Goal: Navigation & Orientation: Understand site structure

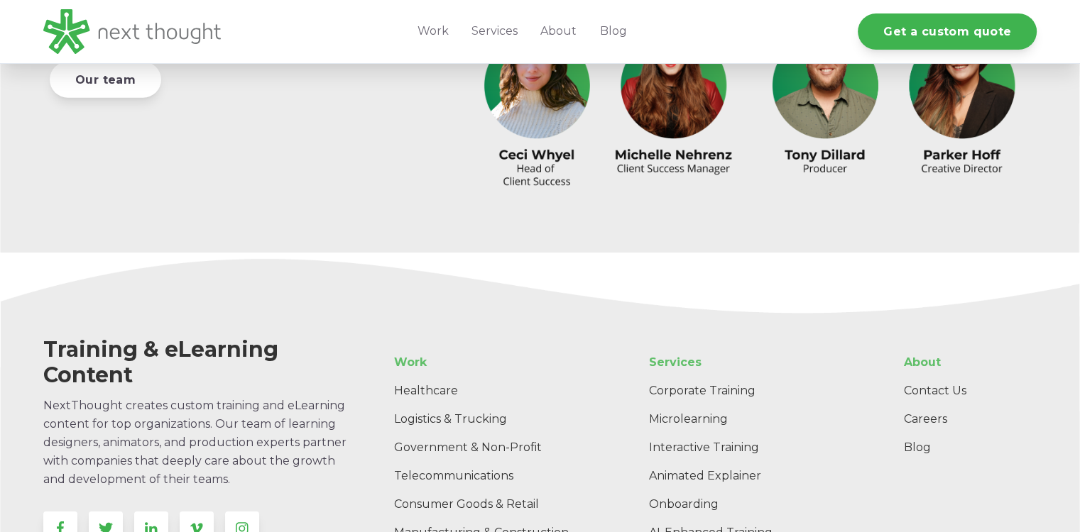
scroll to position [4313, 0]
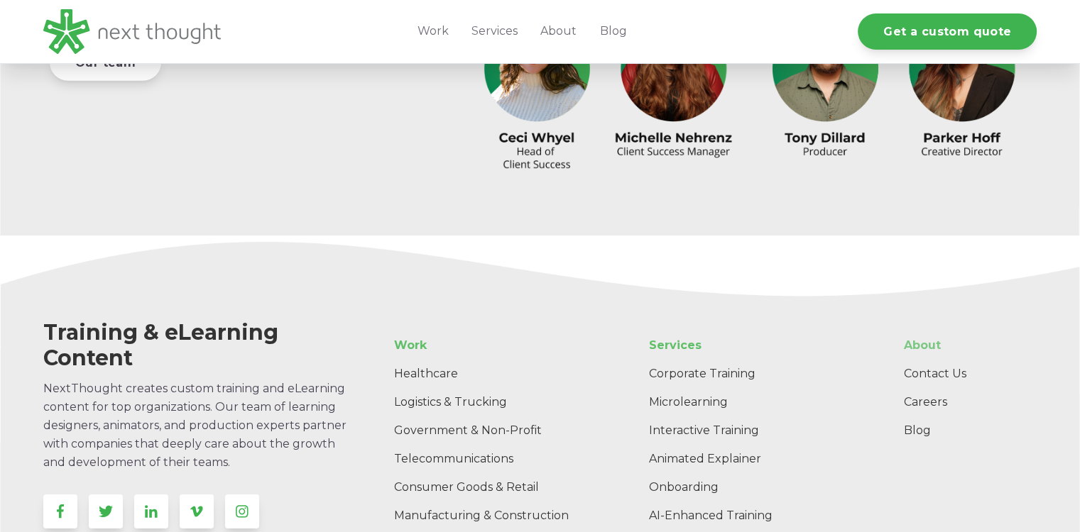
click at [927, 346] on link "About" at bounding box center [964, 345] width 144 height 28
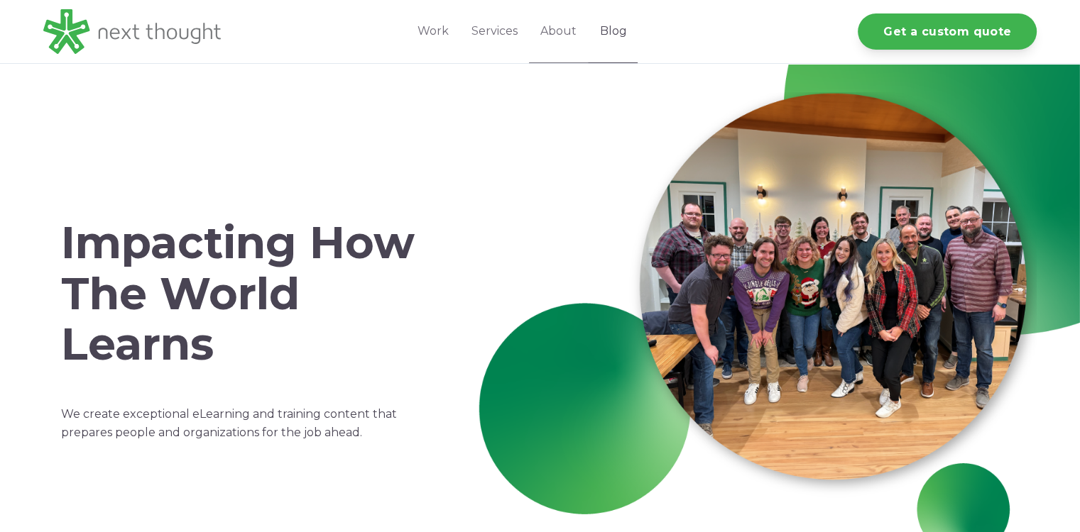
click at [618, 40] on link "Blog" at bounding box center [613, 31] width 50 height 63
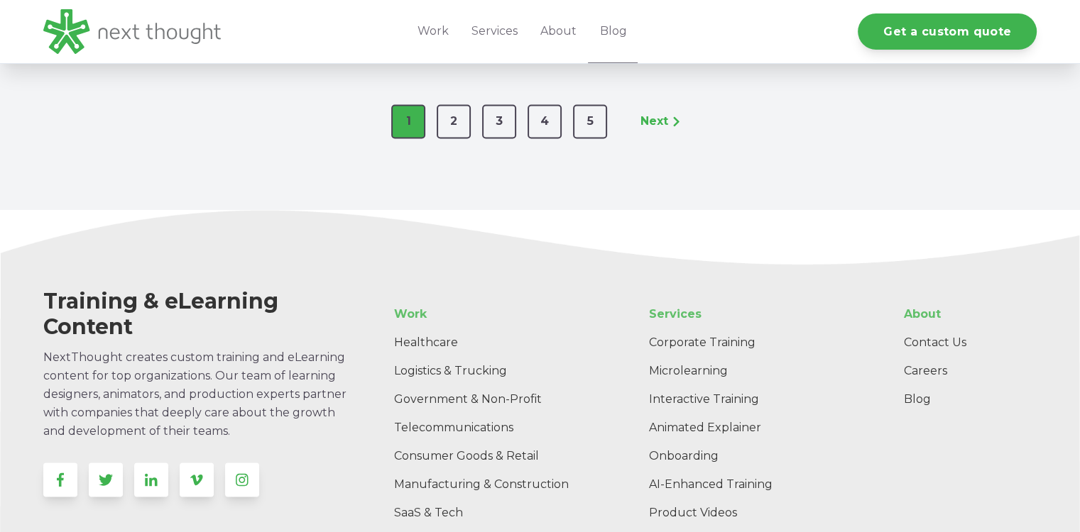
scroll to position [2584, 0]
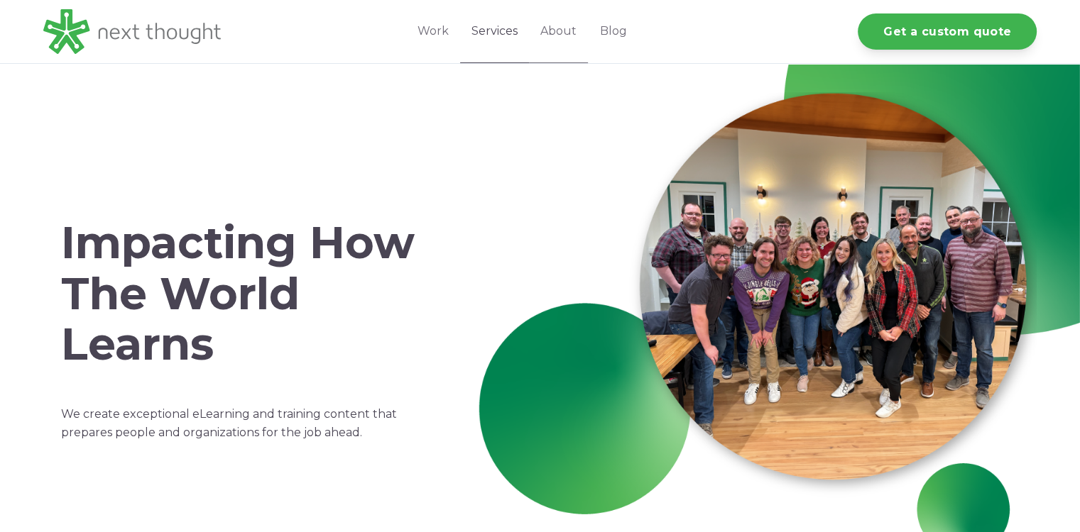
click at [506, 36] on link "Services" at bounding box center [494, 31] width 69 height 63
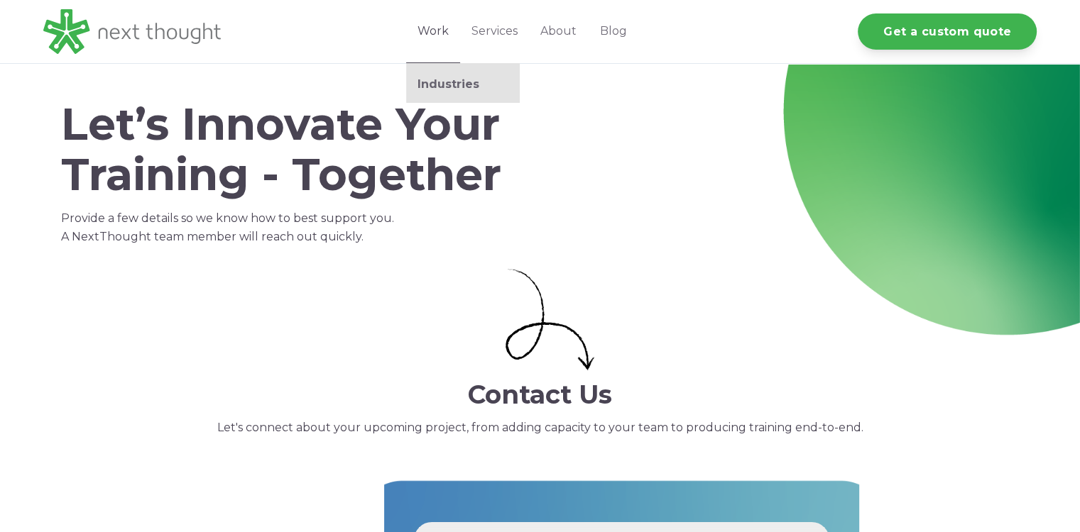
click at [430, 35] on link "Work" at bounding box center [433, 31] width 54 height 63
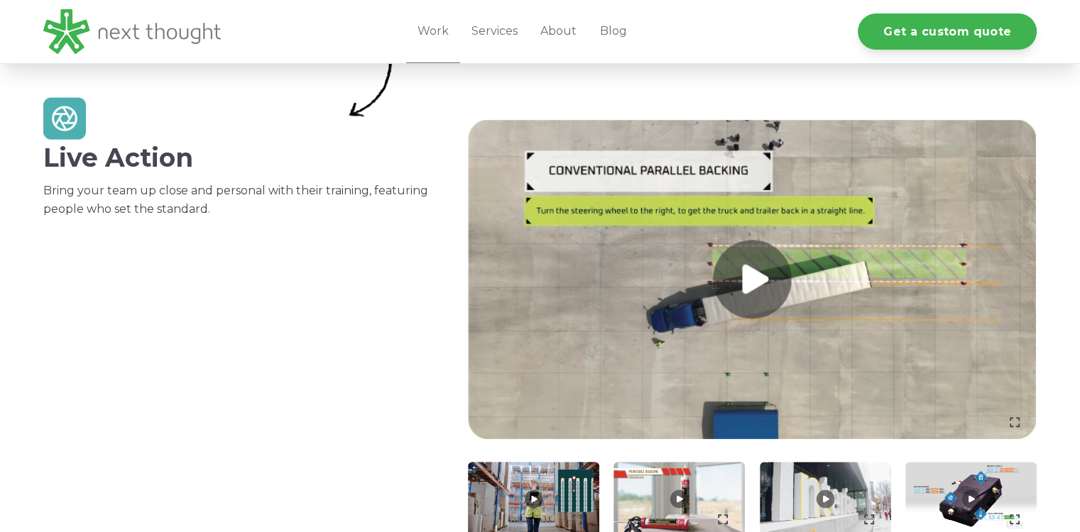
scroll to position [511, 0]
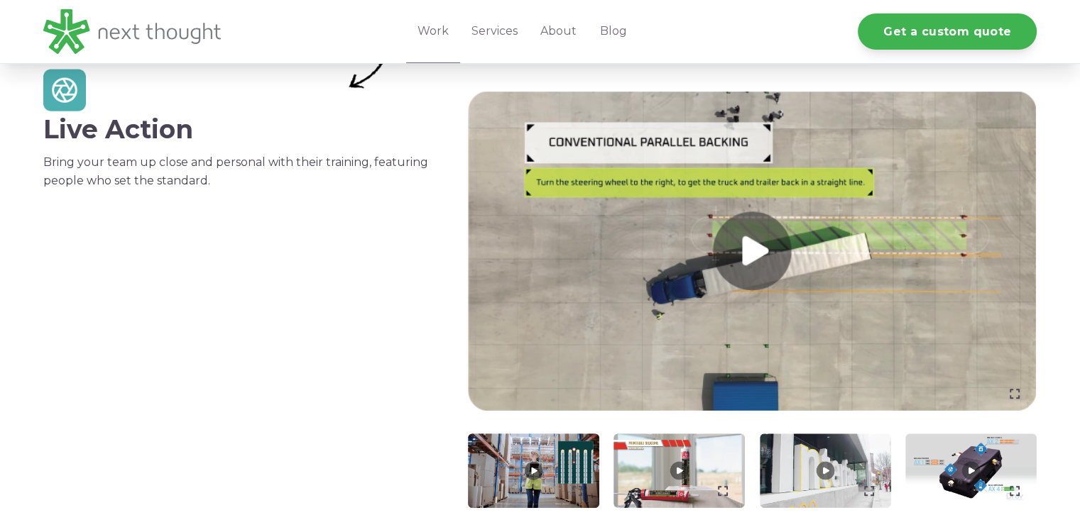
click at [811, 222] on link at bounding box center [752, 252] width 569 height 320
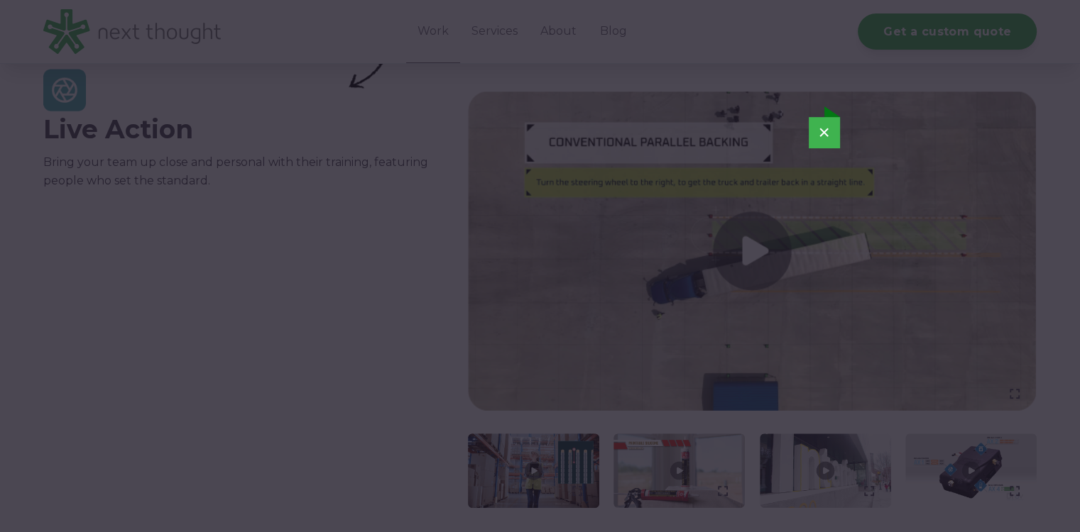
click at [831, 135] on button "×" at bounding box center [824, 132] width 31 height 31
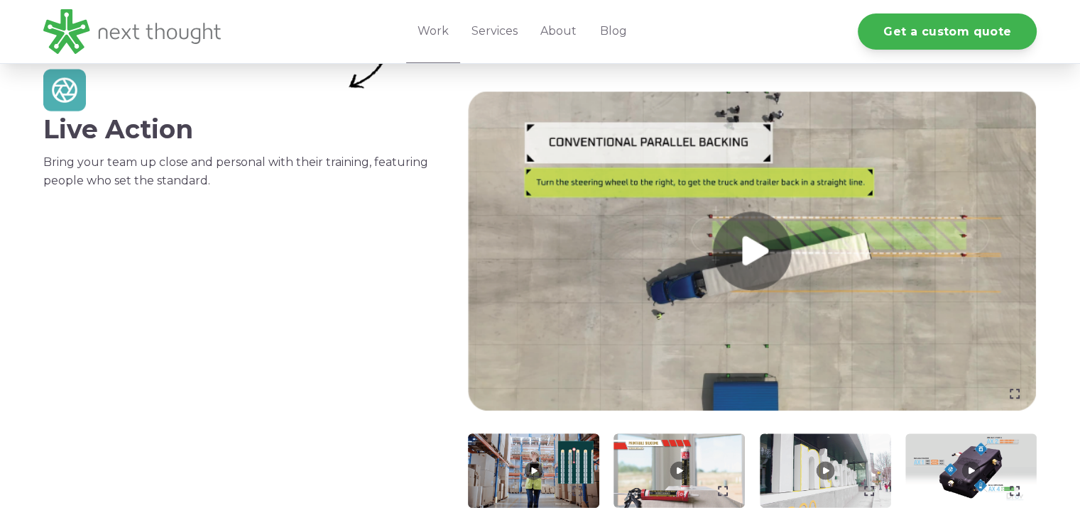
click at [831, 146] on button "×" at bounding box center [824, 161] width 31 height 31
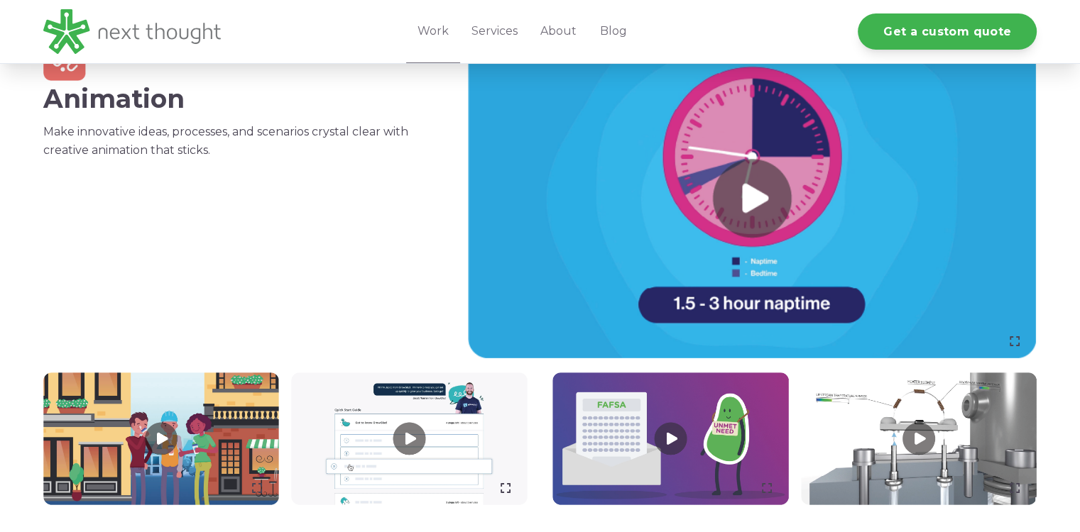
scroll to position [1046, 0]
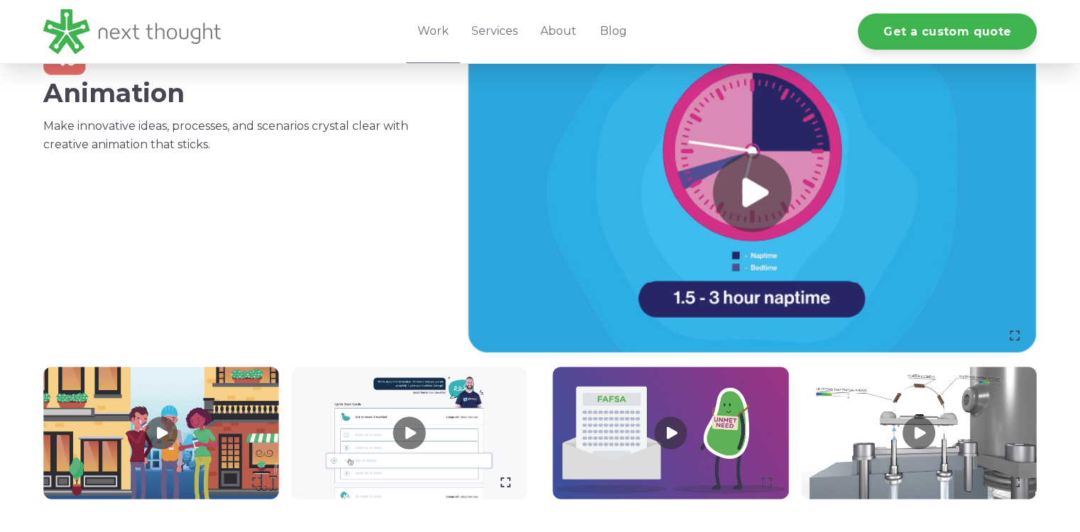
click at [762, 133] on link at bounding box center [752, 193] width 569 height 320
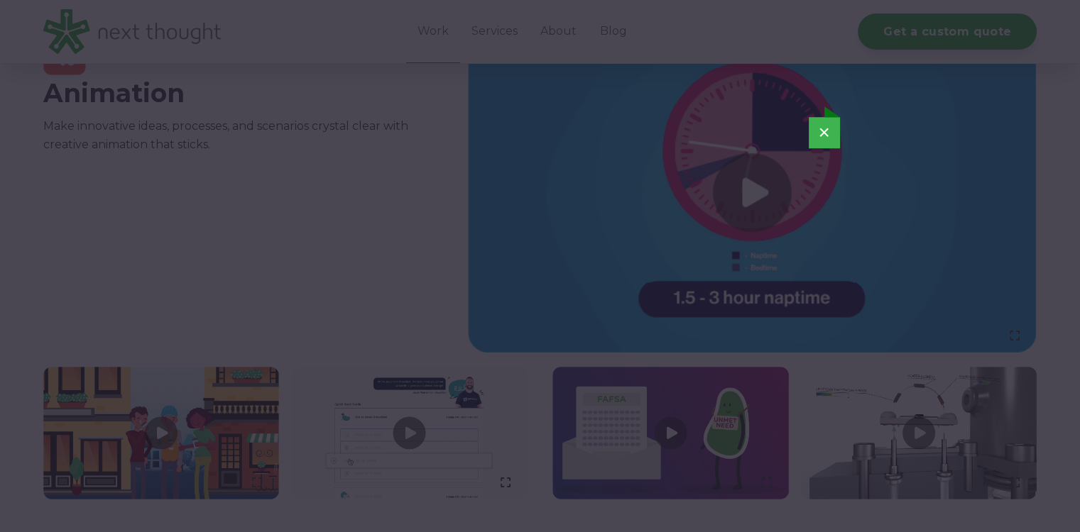
click at [831, 131] on button "×" at bounding box center [824, 132] width 31 height 31
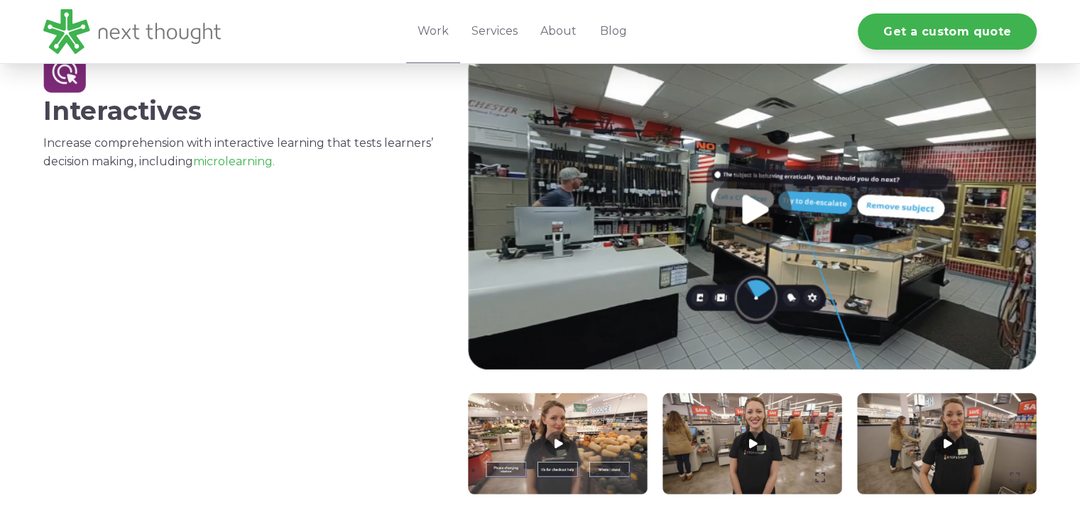
scroll to position [1582, 0]
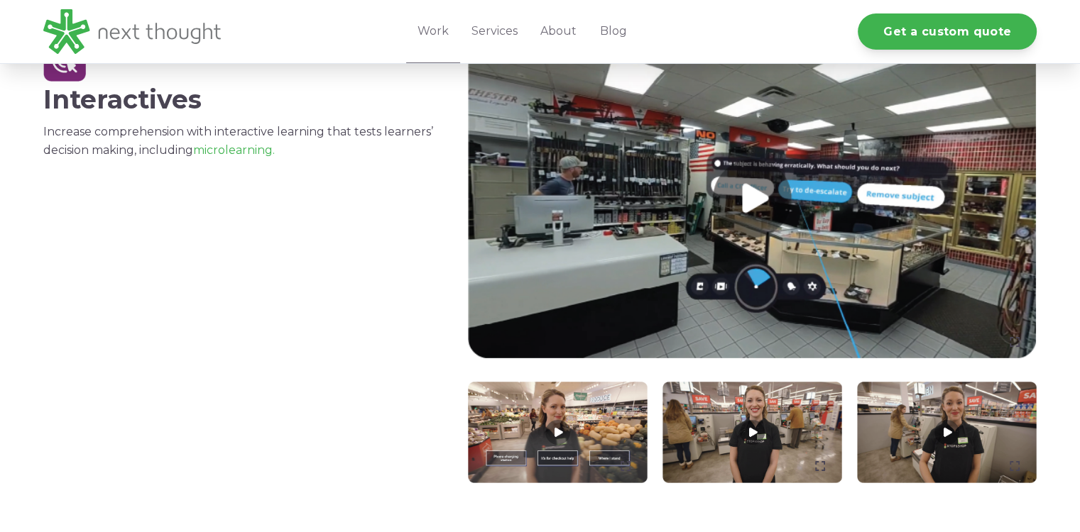
click at [887, 197] on link at bounding box center [752, 199] width 569 height 320
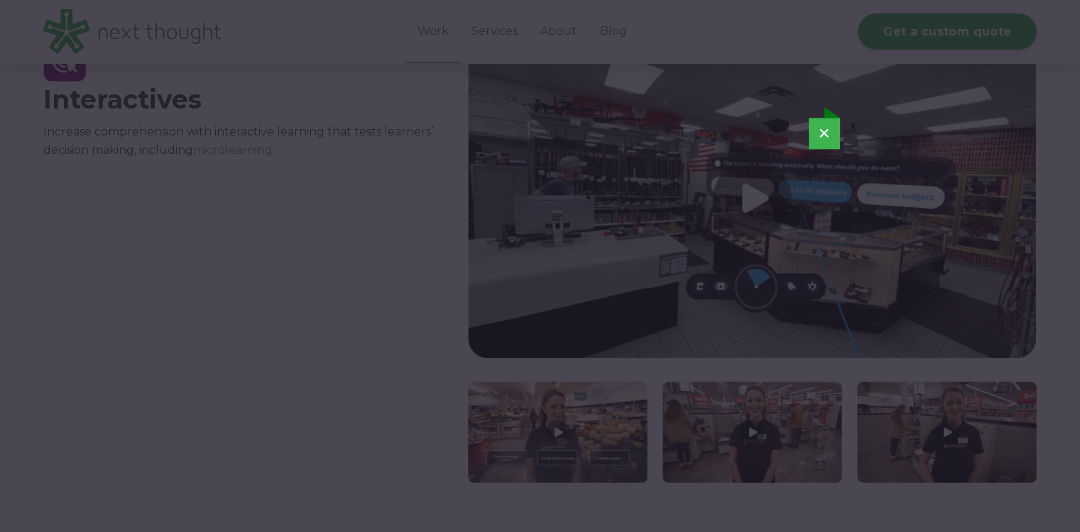
click at [835, 128] on button "×" at bounding box center [824, 133] width 31 height 31
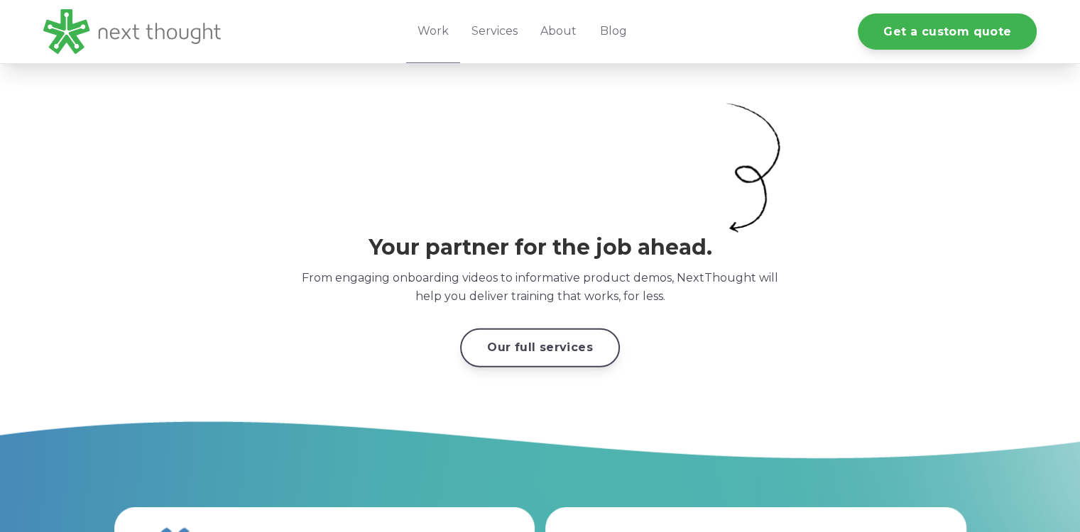
scroll to position [3438, 0]
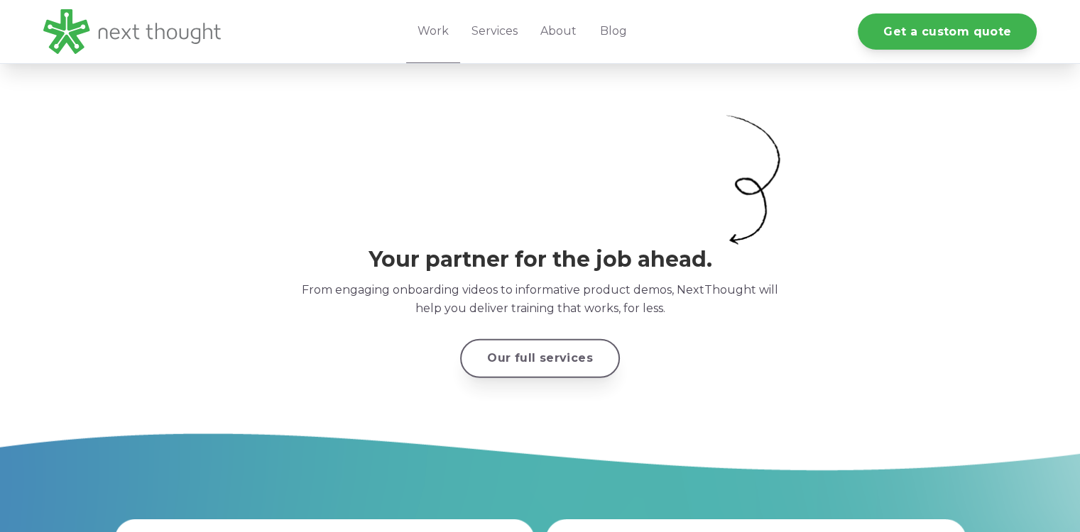
click at [564, 364] on link "Our full services" at bounding box center [540, 358] width 160 height 39
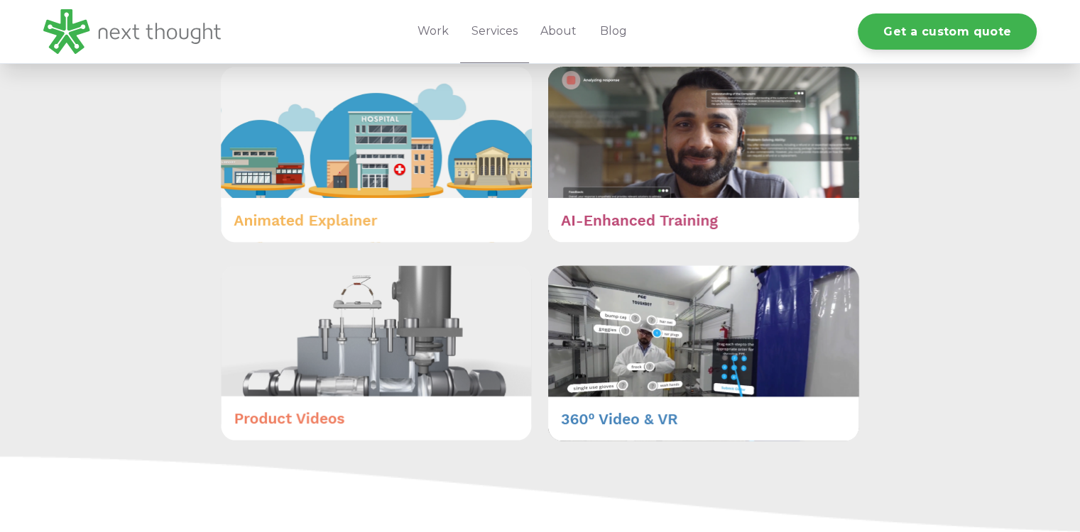
scroll to position [1073, 0]
